Goal: Information Seeking & Learning: Learn about a topic

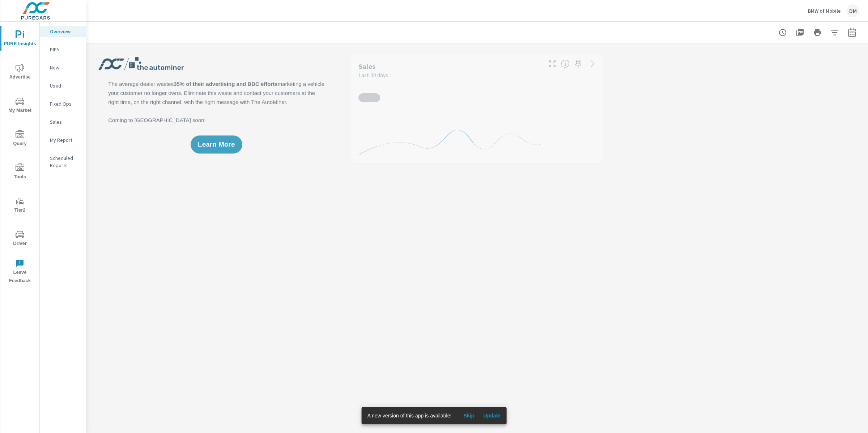
click at [490, 413] on span "Update" at bounding box center [491, 415] width 17 height 7
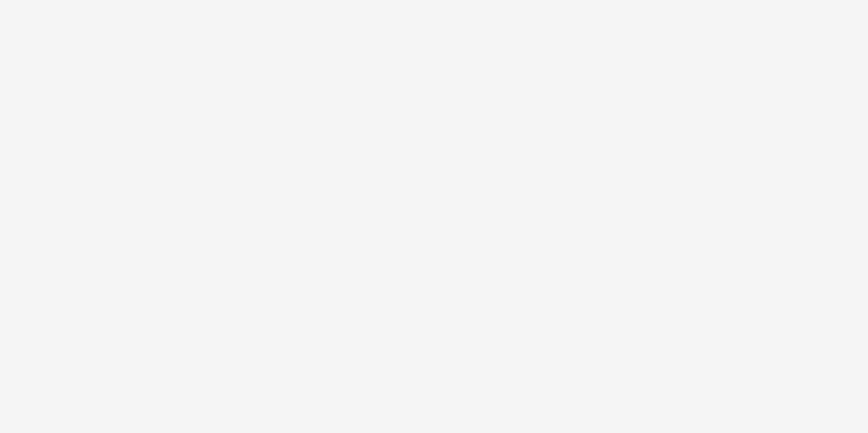
click at [835, 31] on html at bounding box center [434, 216] width 868 height 433
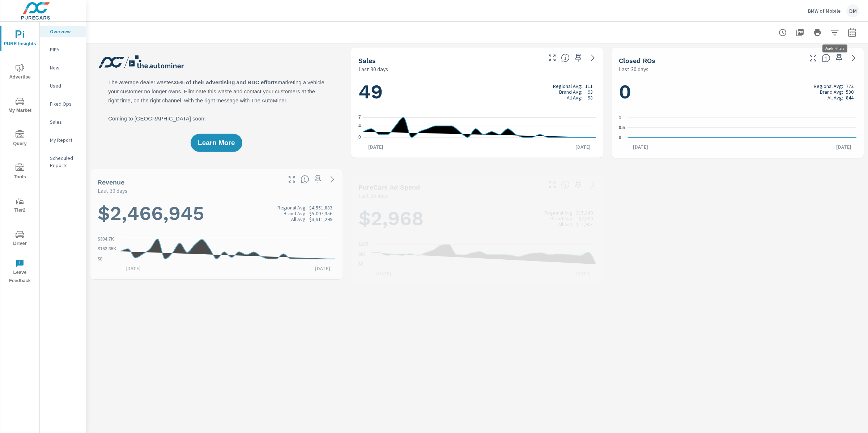
click at [835, 31] on icon "button" at bounding box center [834, 32] width 9 height 9
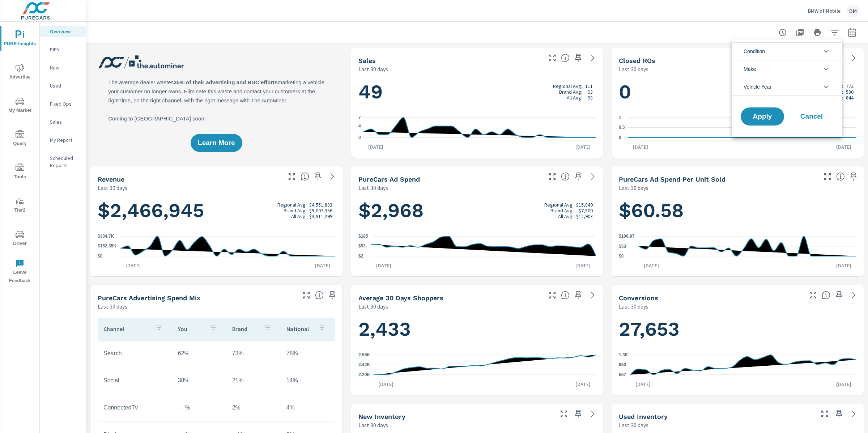
click at [854, 32] on div at bounding box center [434, 216] width 868 height 433
click at [849, 32] on icon "button" at bounding box center [851, 33] width 5 height 3
select select "Last 30 days"
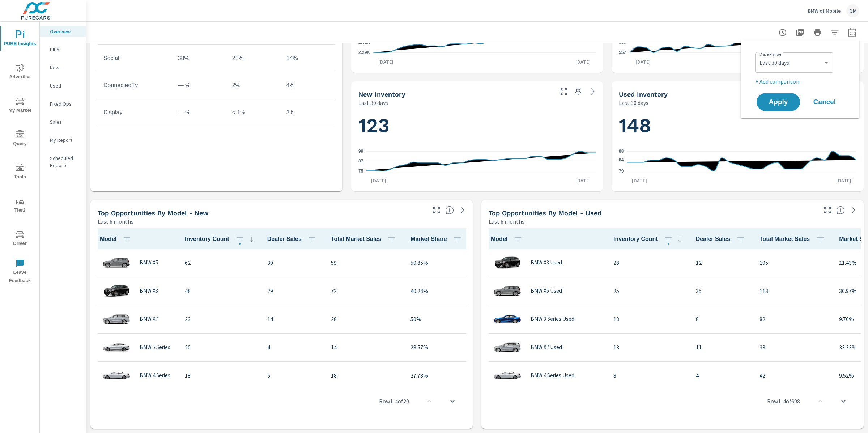
scroll to position [74, 0]
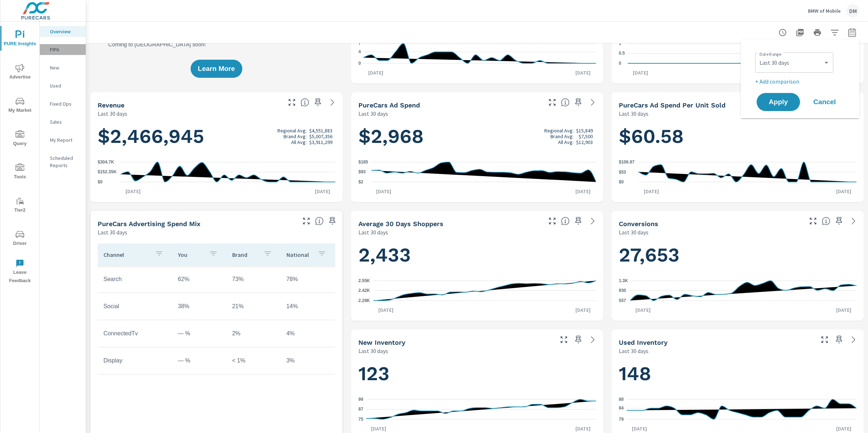
click at [55, 50] on p "PIPA" at bounding box center [65, 49] width 30 height 7
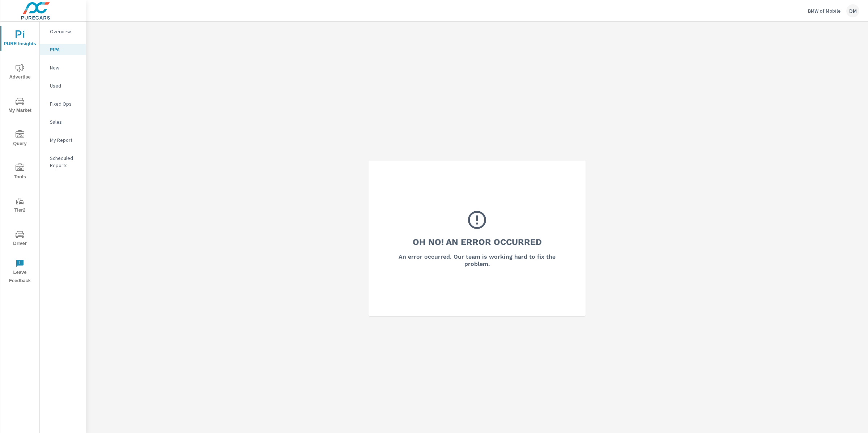
click at [60, 69] on p "New" at bounding box center [65, 67] width 30 height 7
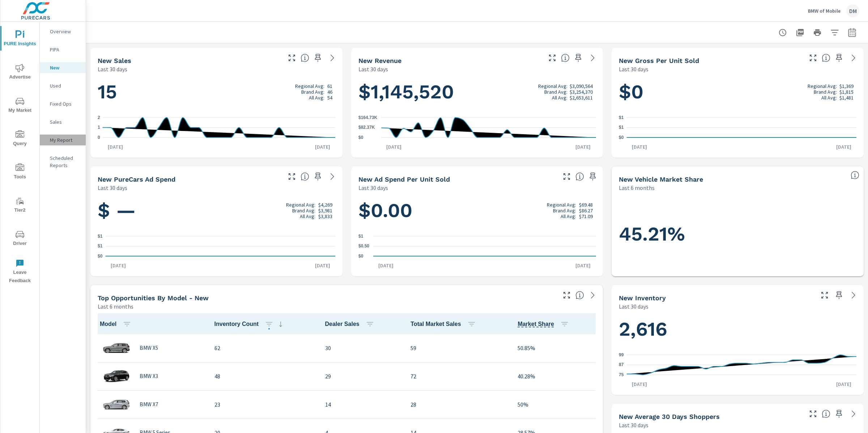
click at [59, 141] on p "My Report" at bounding box center [65, 139] width 30 height 7
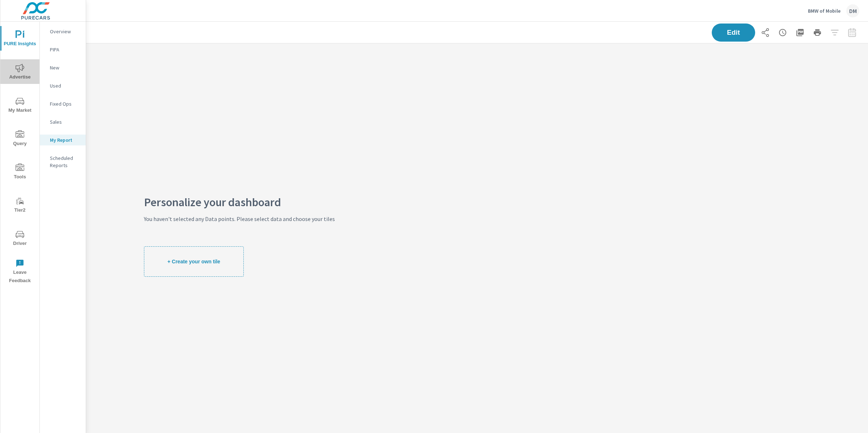
click at [23, 74] on span "Advertise" at bounding box center [20, 73] width 35 height 18
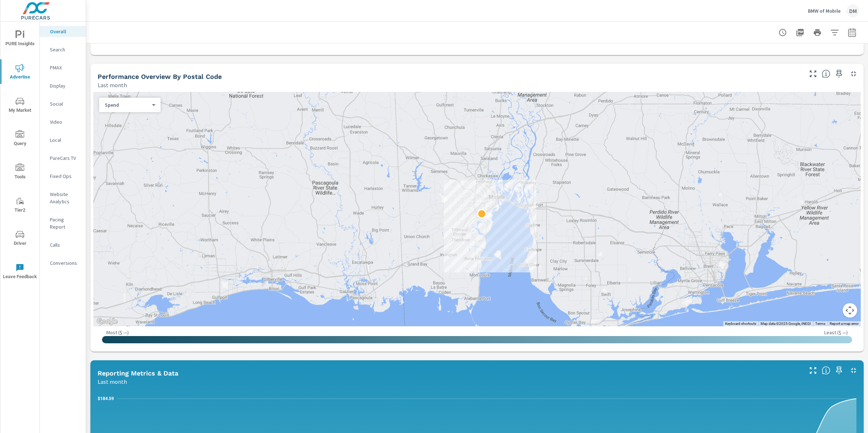
scroll to position [225, 0]
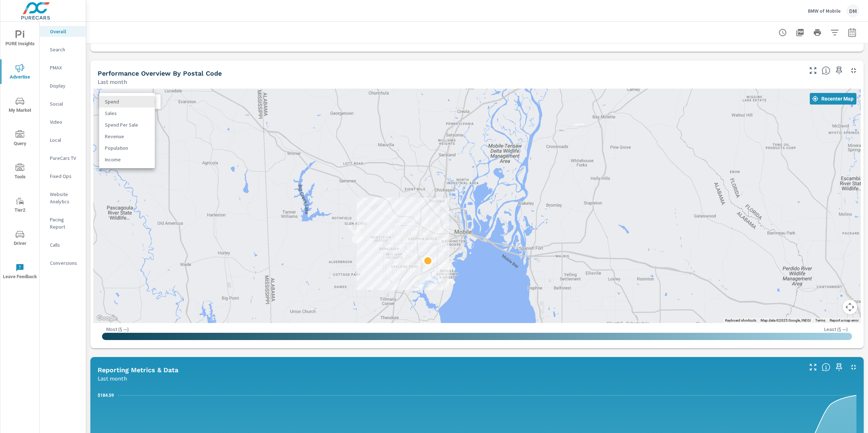
click at [112, 100] on body "PURE Insights Advertise My Market Query Tools Tier2 Driver Leave Feedback Overa…" at bounding box center [434, 216] width 868 height 433
click at [614, 354] on div at bounding box center [434, 216] width 868 height 433
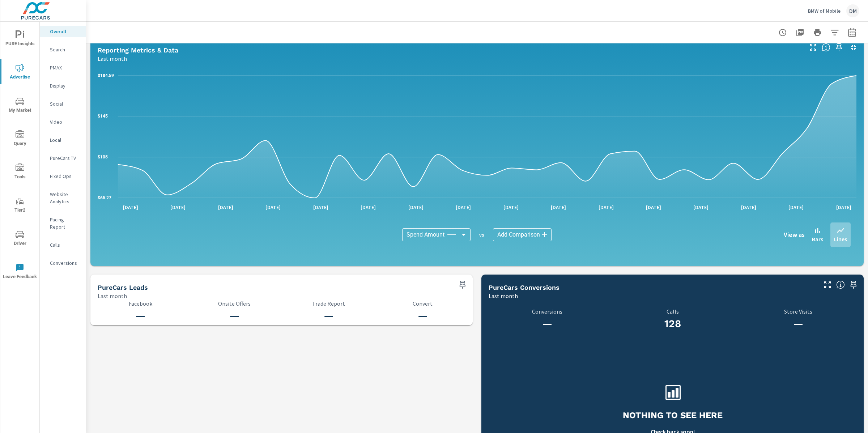
scroll to position [618, 0]
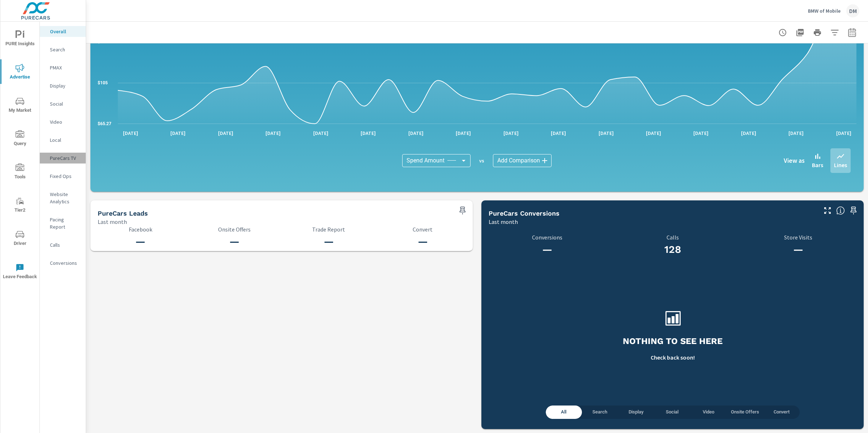
click at [64, 158] on p "PureCars TV" at bounding box center [65, 157] width 30 height 7
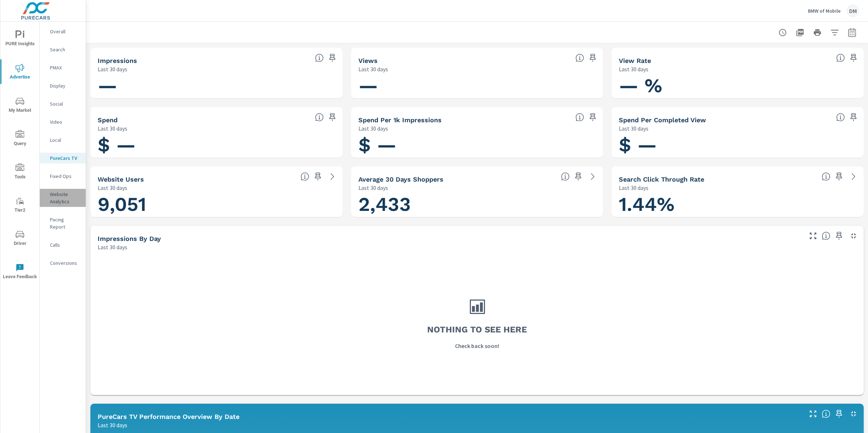
click at [65, 199] on p "Website Analytics" at bounding box center [65, 198] width 30 height 14
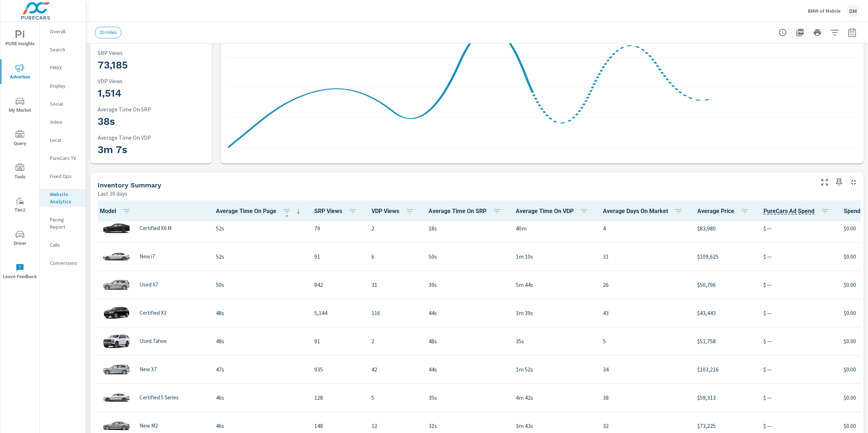
scroll to position [1388, 0]
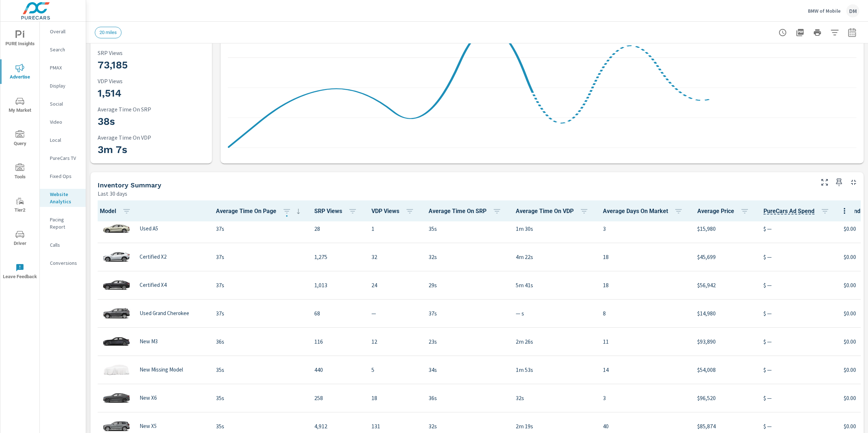
click at [56, 224] on div "Pacing Report" at bounding box center [63, 223] width 46 height 18
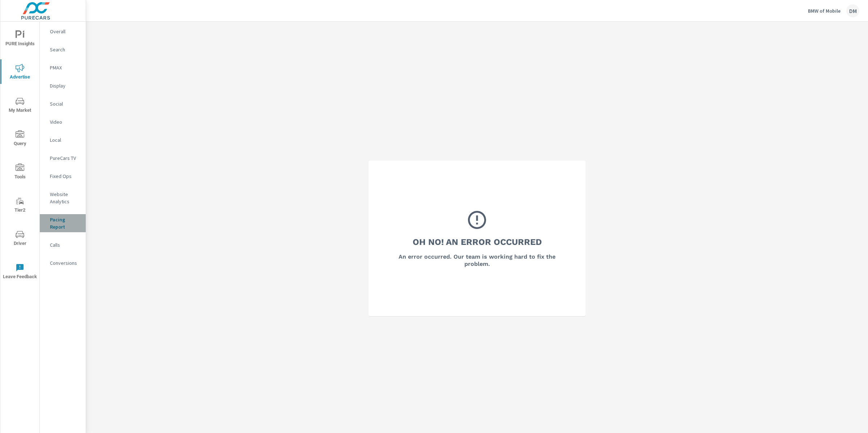
click at [56, 224] on p "Pacing Report" at bounding box center [65, 223] width 30 height 14
click at [59, 260] on p "Conversions" at bounding box center [65, 262] width 30 height 7
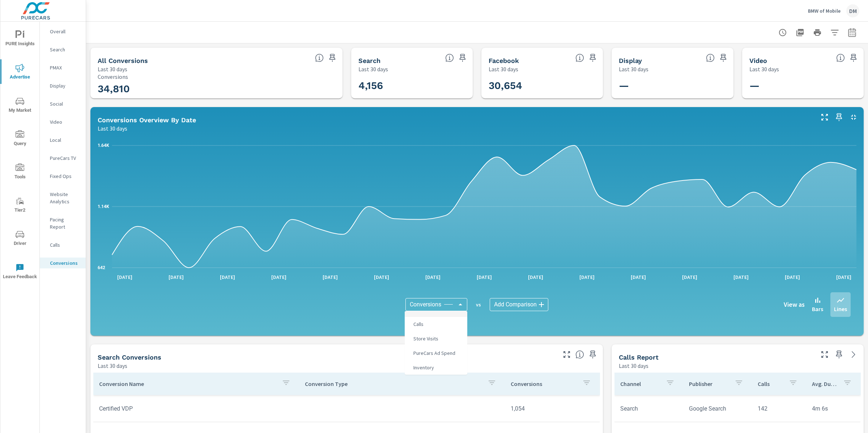
click at [430, 299] on body "PURE Insights Advertise My Market Query Tools Tier2 Driver Leave Feedback Overa…" at bounding box center [434, 216] width 868 height 433
click at [55, 317] on div at bounding box center [434, 216] width 868 height 433
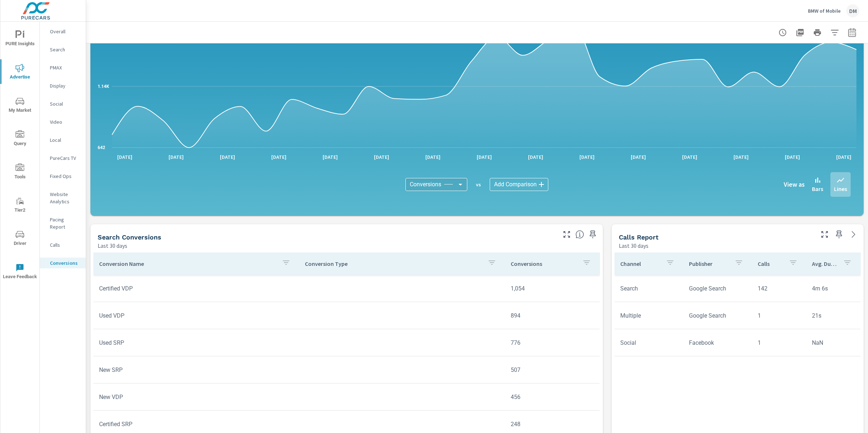
scroll to position [129, 0]
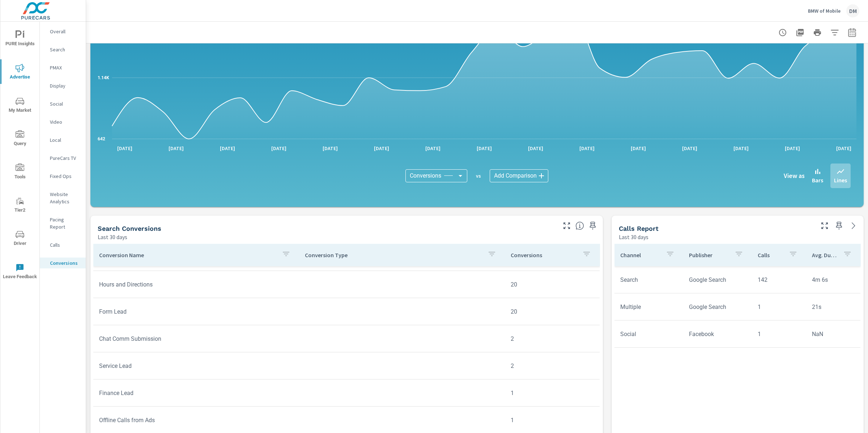
scroll to position [213, 0]
click at [112, 311] on td "Form Lead" at bounding box center [196, 311] width 206 height 18
drag, startPoint x: 118, startPoint y: 310, endPoint x: 514, endPoint y: 310, distance: 396.3
click at [511, 310] on tr "Form Lead 20" at bounding box center [346, 311] width 506 height 27
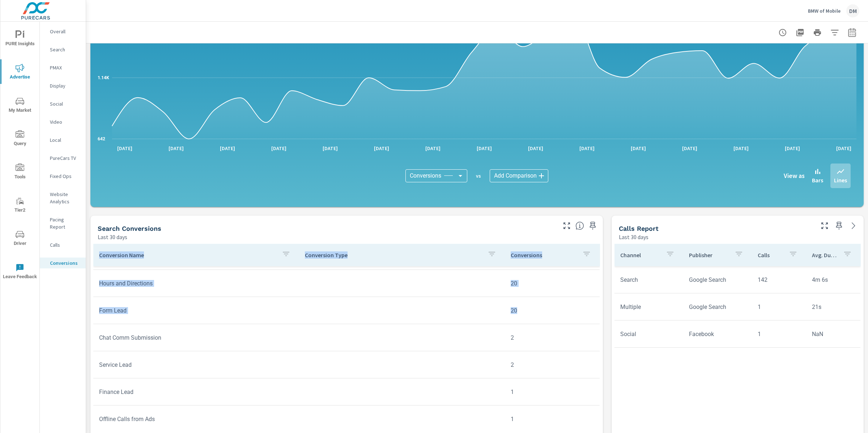
drag, startPoint x: 518, startPoint y: 311, endPoint x: 66, endPoint y: 300, distance: 452.5
click at [66, 300] on div "PURE Insights Advertise My Market Query Tools Tier2 Driver Leave Feedback Overa…" at bounding box center [434, 216] width 868 height 433
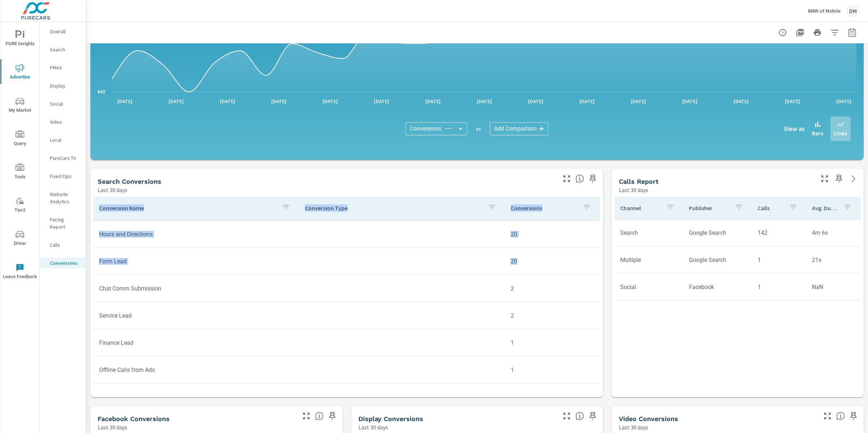
scroll to position [176, 0]
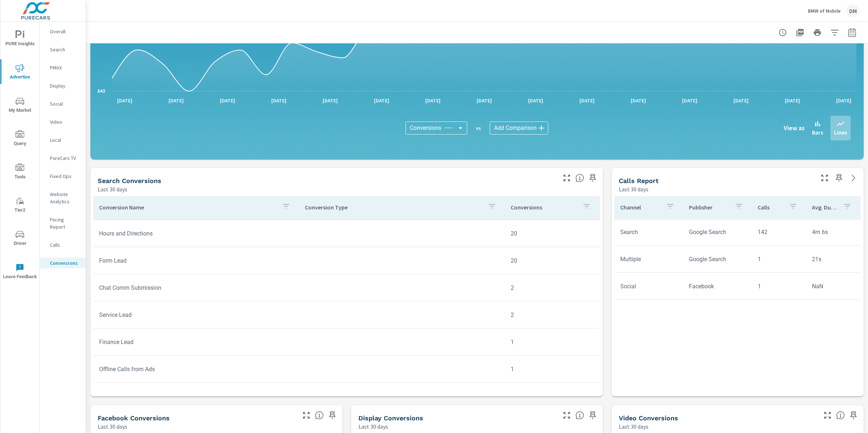
click at [145, 293] on td "Chat Comm Submission" at bounding box center [196, 287] width 206 height 18
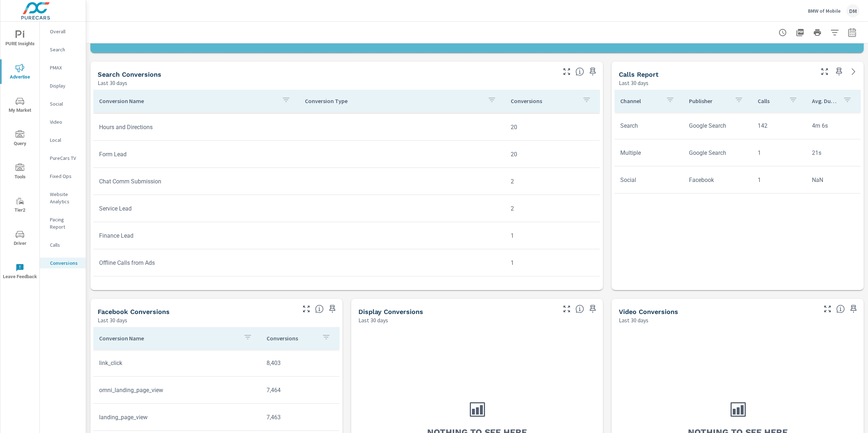
scroll to position [381, 0]
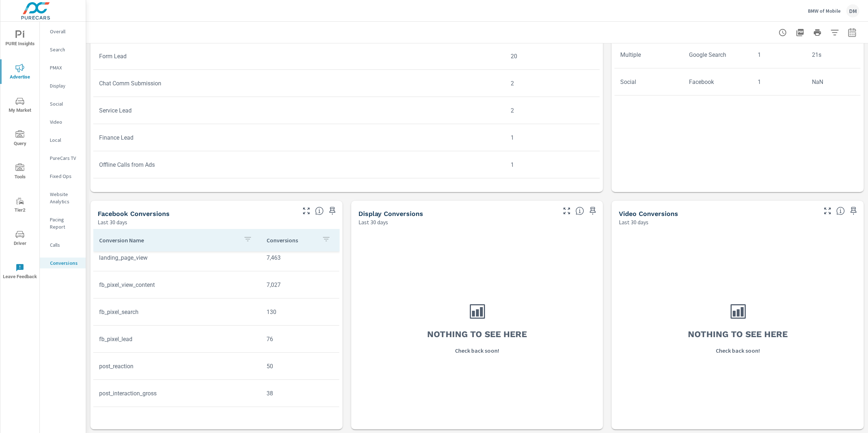
scroll to position [107, 0]
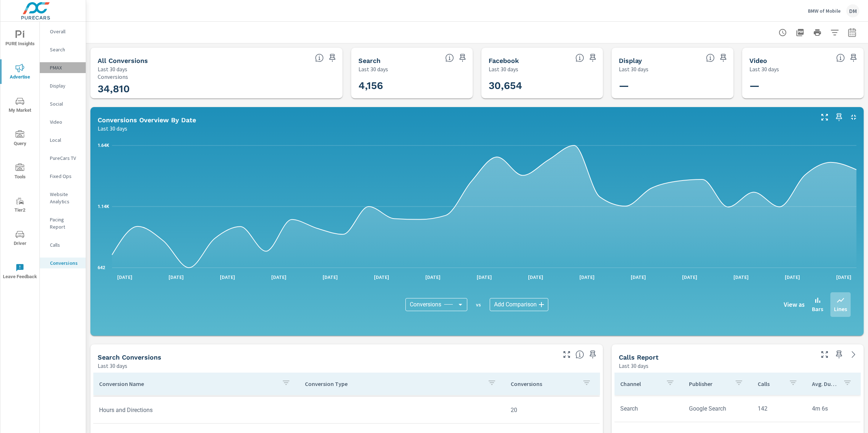
click at [59, 64] on p "PMAX" at bounding box center [65, 67] width 30 height 7
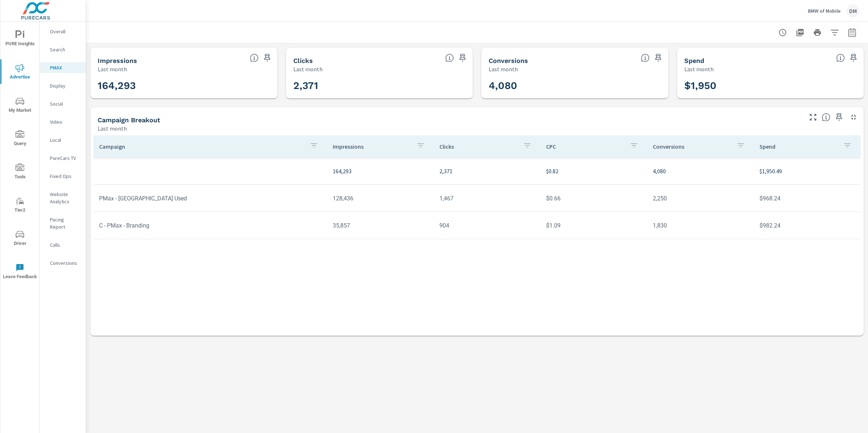
click at [24, 107] on span "My Market" at bounding box center [20, 106] width 35 height 18
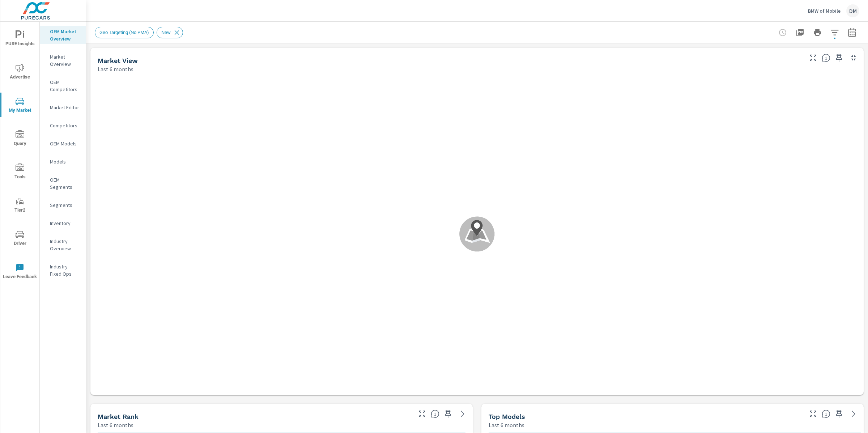
click at [29, 138] on span "Query" at bounding box center [20, 139] width 35 height 18
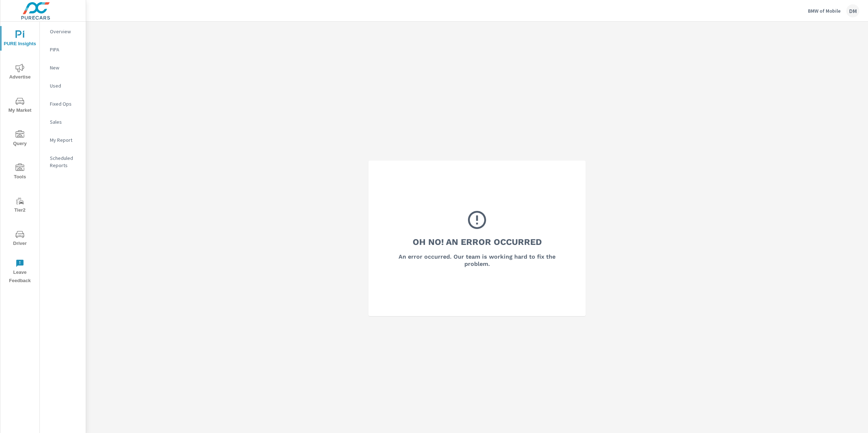
click at [26, 233] on span "Driver" at bounding box center [20, 239] width 35 height 18
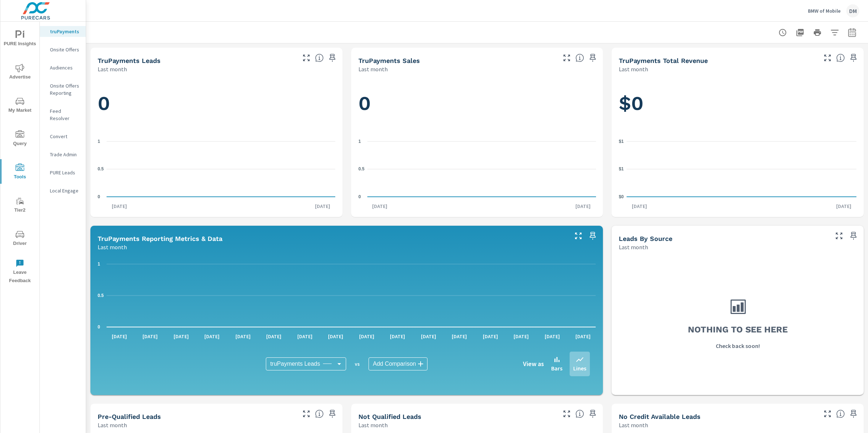
click at [59, 169] on p "PURE Leads" at bounding box center [65, 172] width 30 height 7
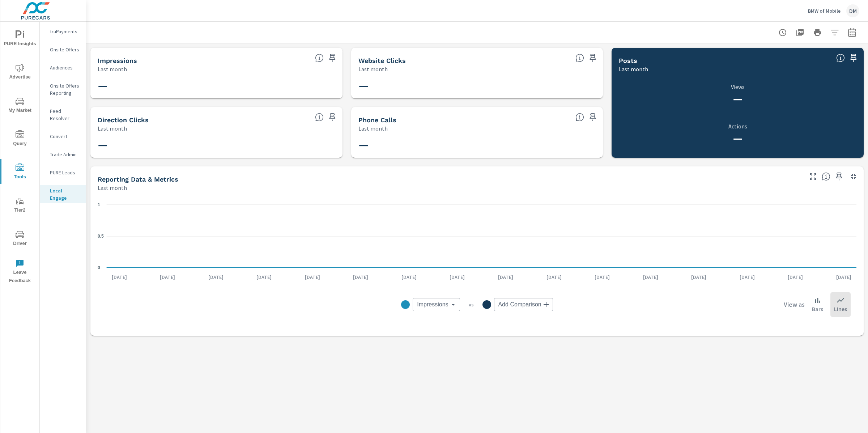
click at [66, 167] on div "PURE Leads" at bounding box center [63, 172] width 46 height 11
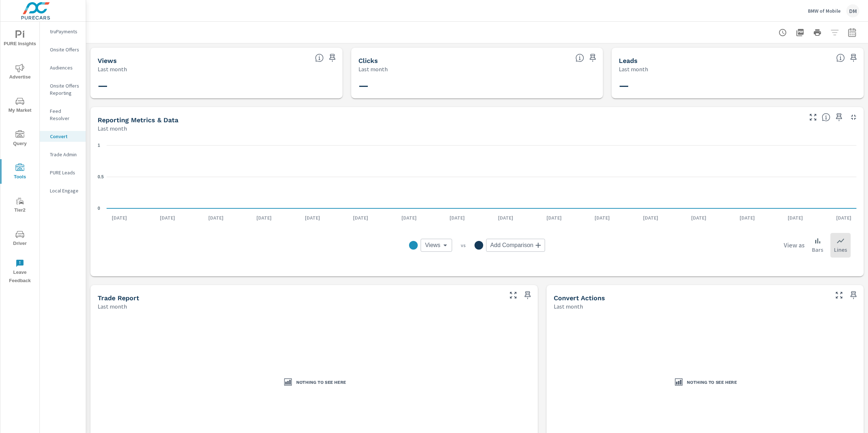
click at [42, 13] on img at bounding box center [35, 10] width 71 height 29
click at [44, 14] on img at bounding box center [35, 10] width 71 height 29
click at [825, 10] on p "BMW of Mobile" at bounding box center [824, 11] width 33 height 7
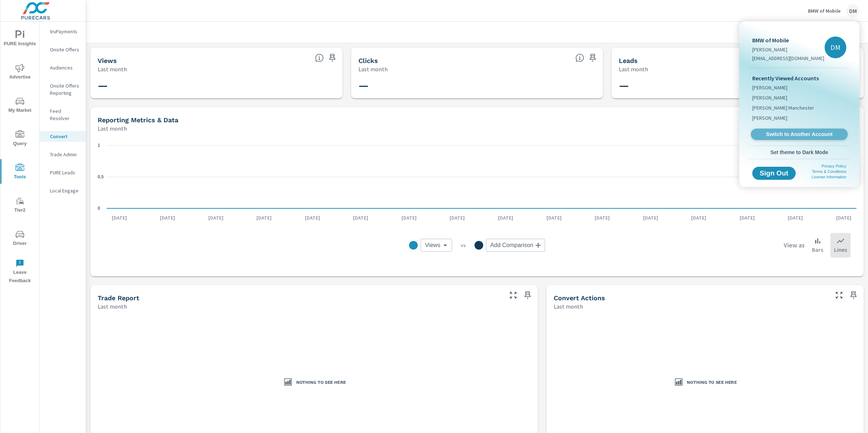
click at [781, 137] on span "Switch to Another Account" at bounding box center [799, 134] width 89 height 7
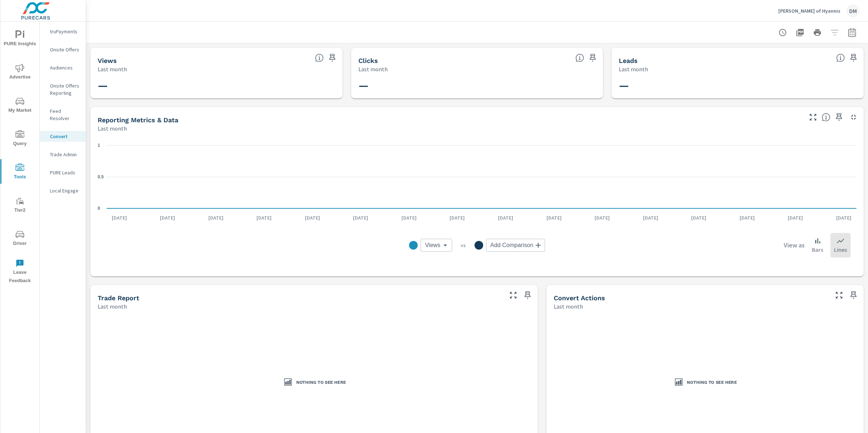
click at [61, 169] on p "PURE Leads" at bounding box center [65, 172] width 30 height 7
